Goal: Navigation & Orientation: Go to known website

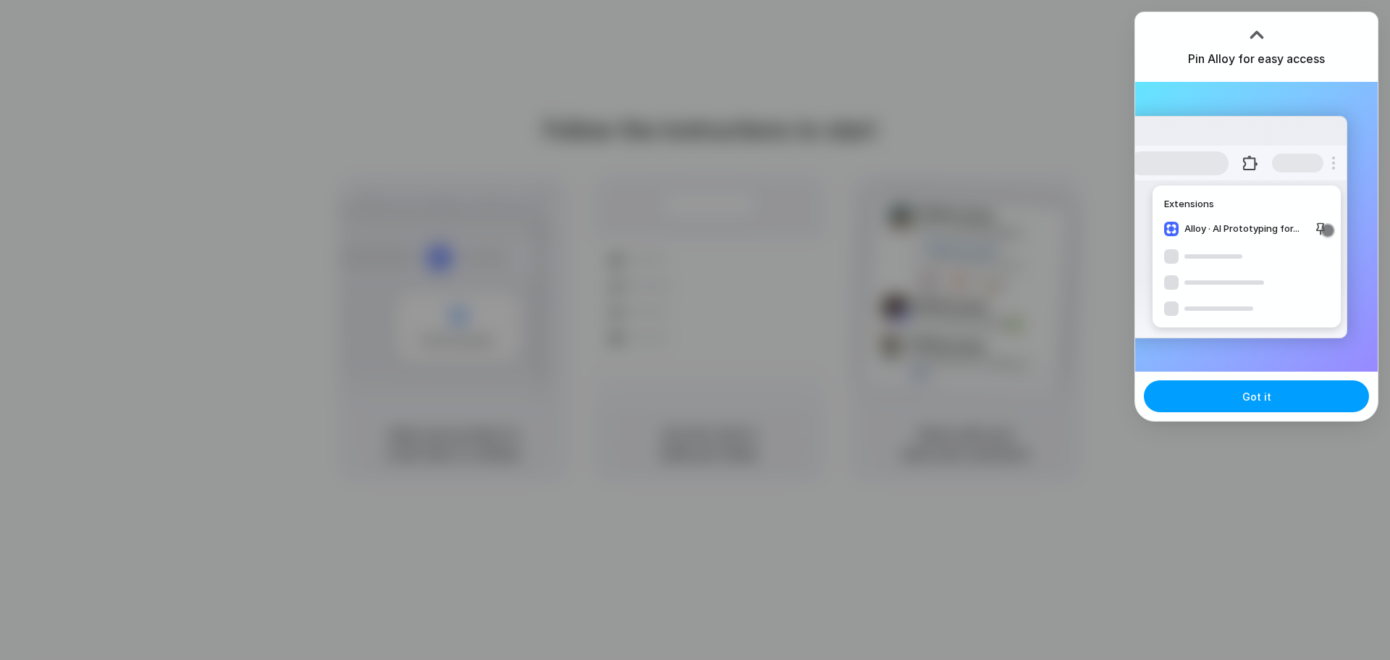
click at [1246, 391] on span "Got it" at bounding box center [1256, 396] width 29 height 15
